Goal: Transaction & Acquisition: Purchase product/service

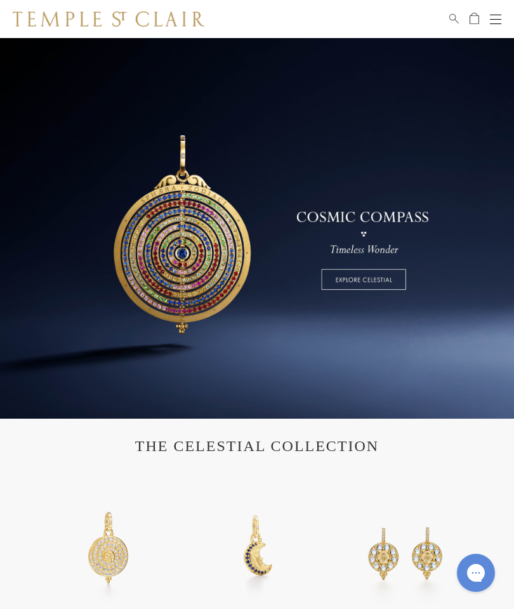
click at [449, 16] on span "Search" at bounding box center [454, 16] width 10 height 11
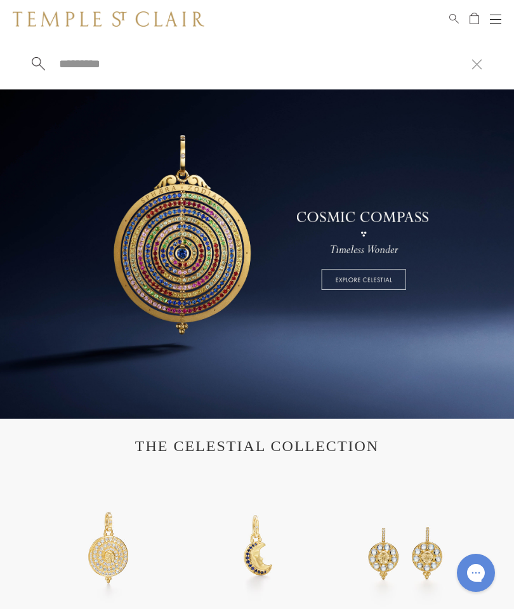
click at [457, 23] on link "Search" at bounding box center [454, 18] width 10 height 15
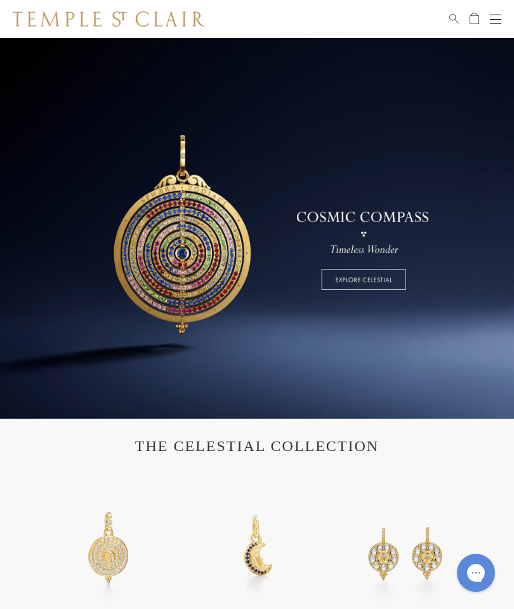
click at [451, 17] on span "Search" at bounding box center [454, 16] width 10 height 11
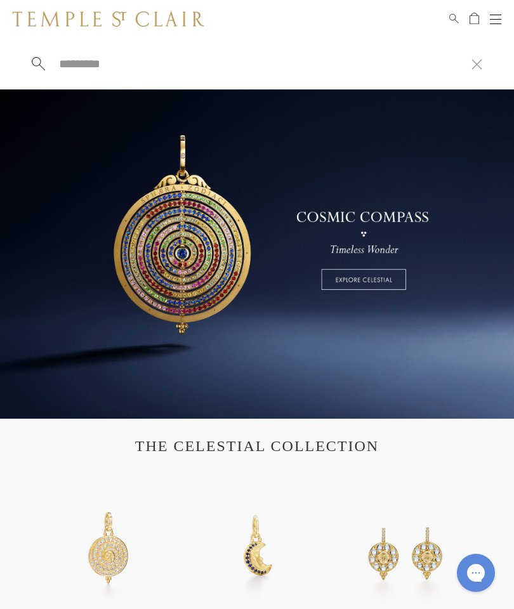
click at [102, 71] on input "search" at bounding box center [265, 63] width 414 height 15
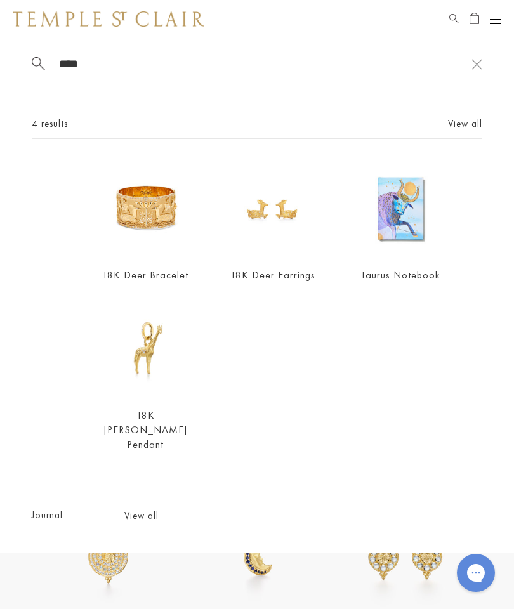
type input "****"
click at [296, 227] on img at bounding box center [273, 209] width 96 height 96
